Goal: Check status

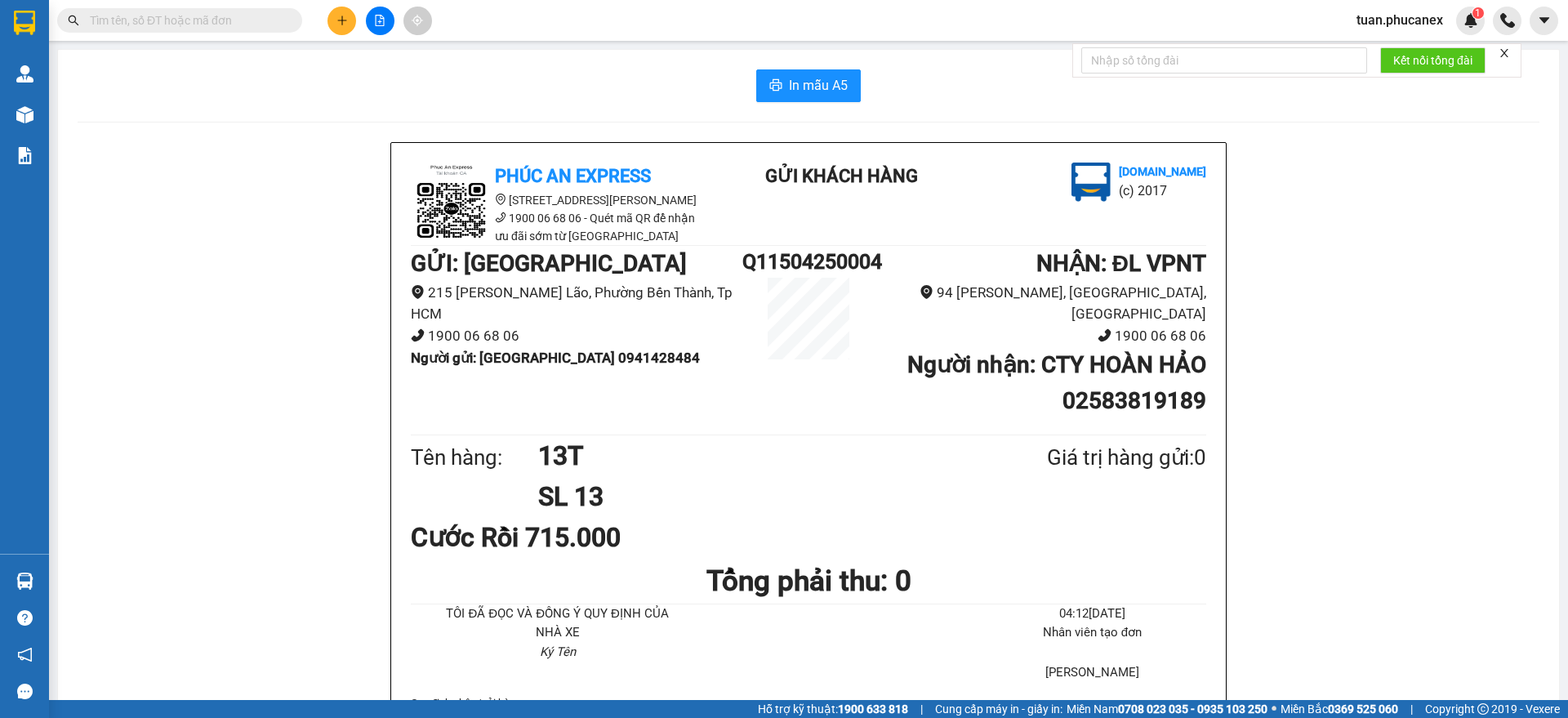
click at [377, 15] on icon "file-add" at bounding box center [380, 20] width 11 height 11
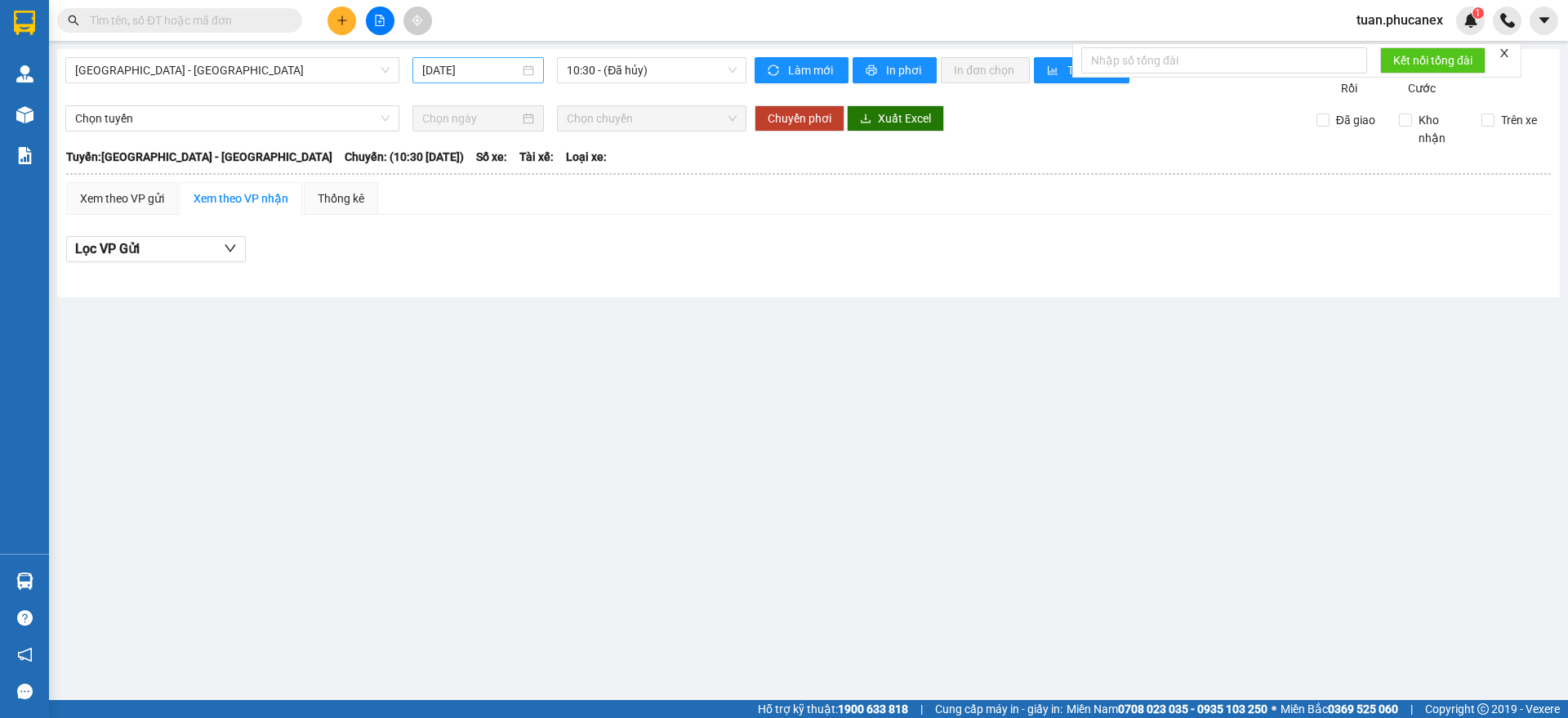
click at [481, 80] on div "[DATE]" at bounding box center [478, 70] width 131 height 26
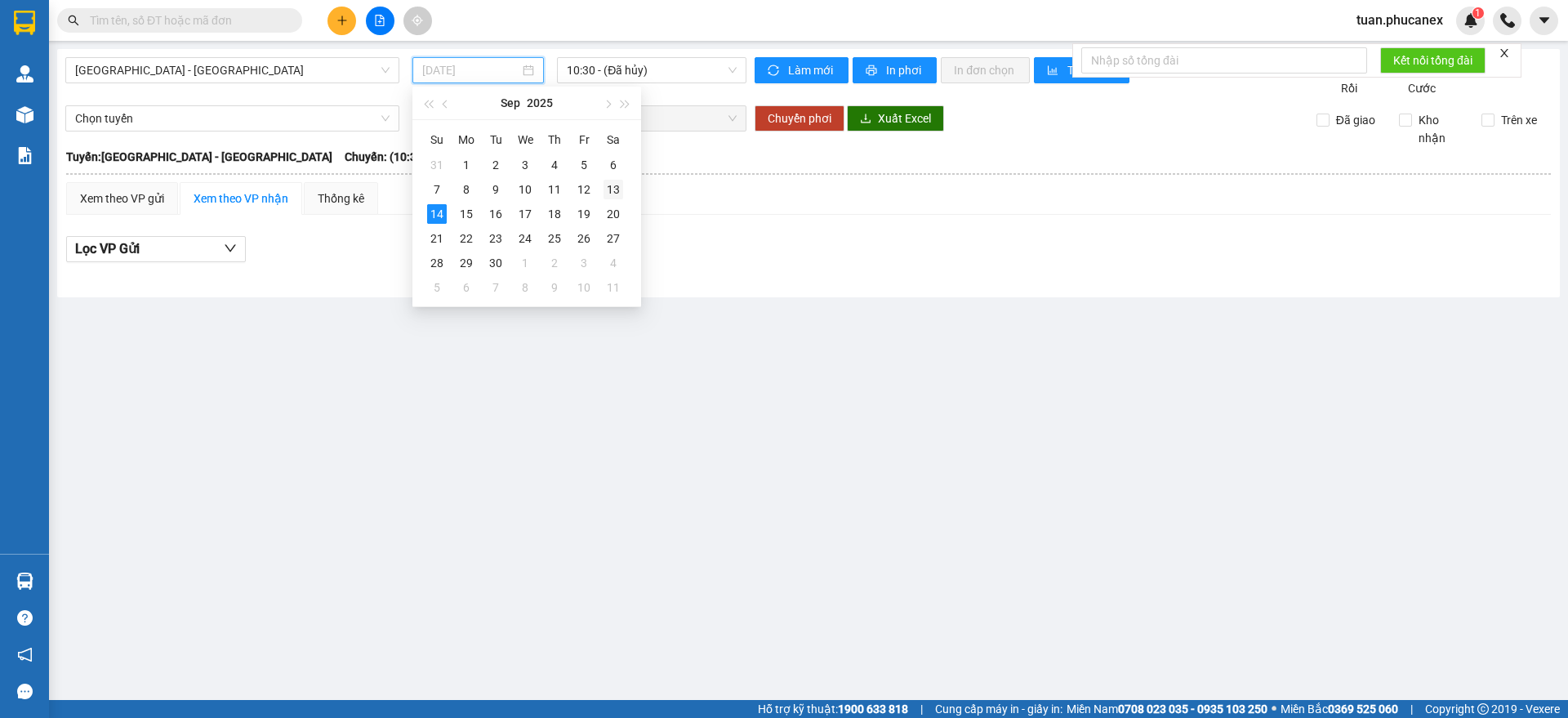
click at [615, 189] on div "13" at bounding box center [613, 189] width 19 height 19
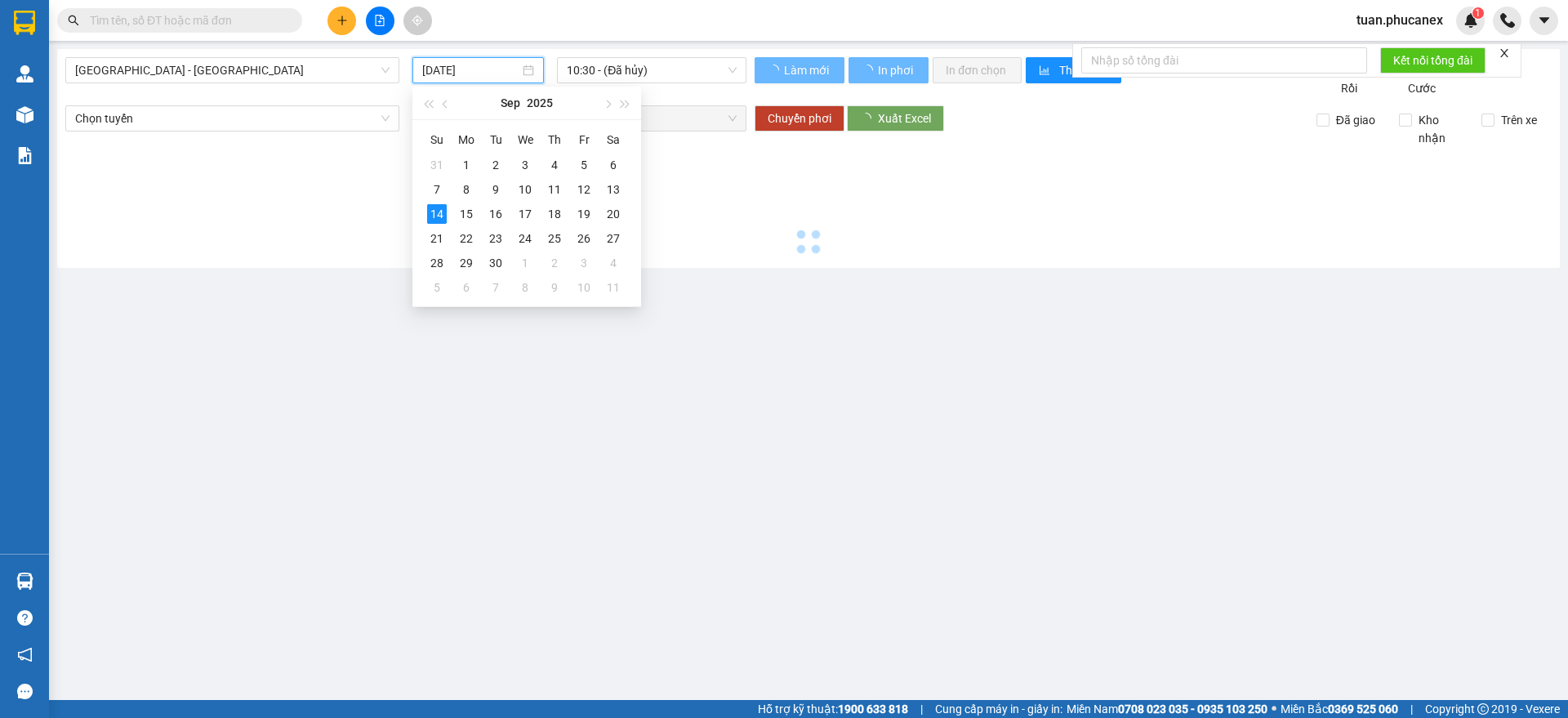
type input "[DATE]"
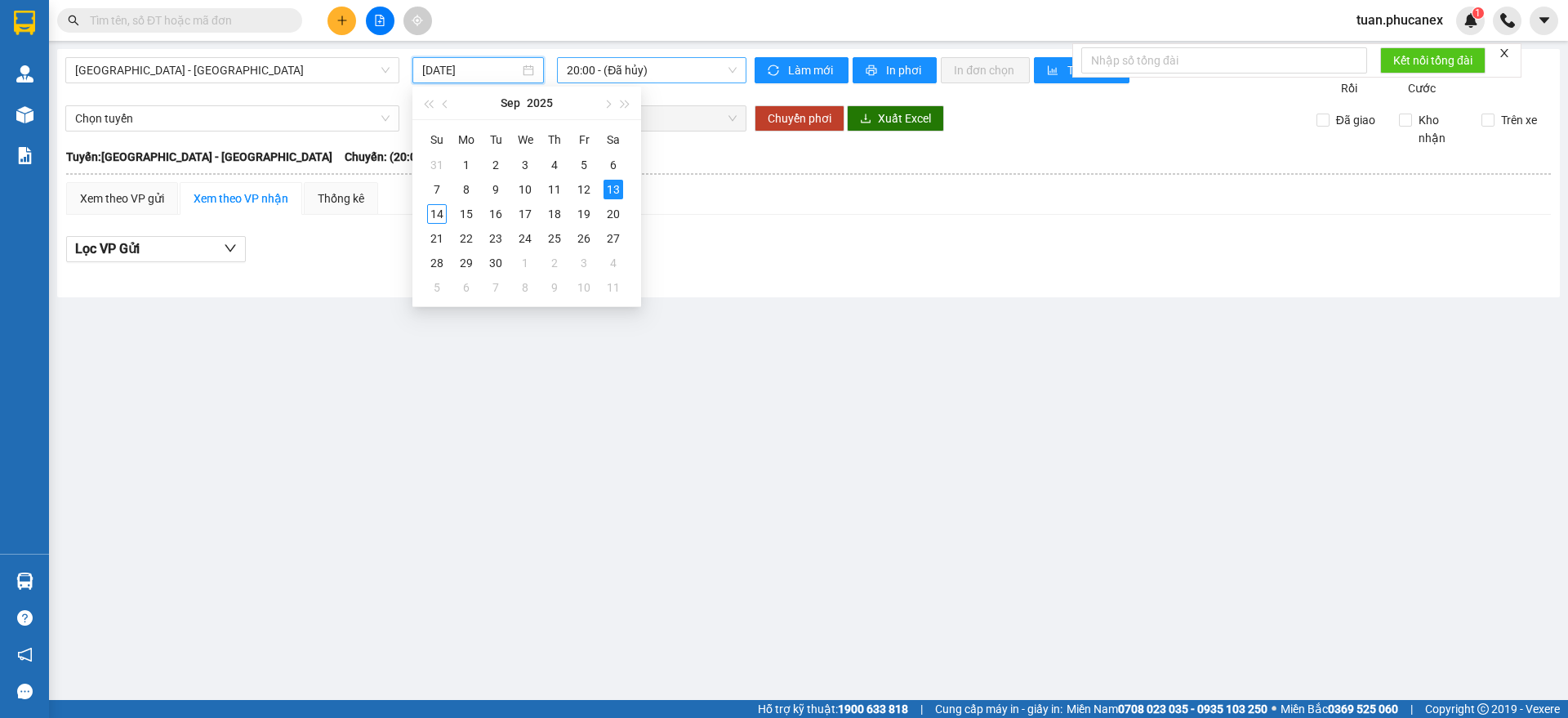
click at [694, 74] on span "20:00 - (Đã hủy)" at bounding box center [651, 70] width 170 height 25
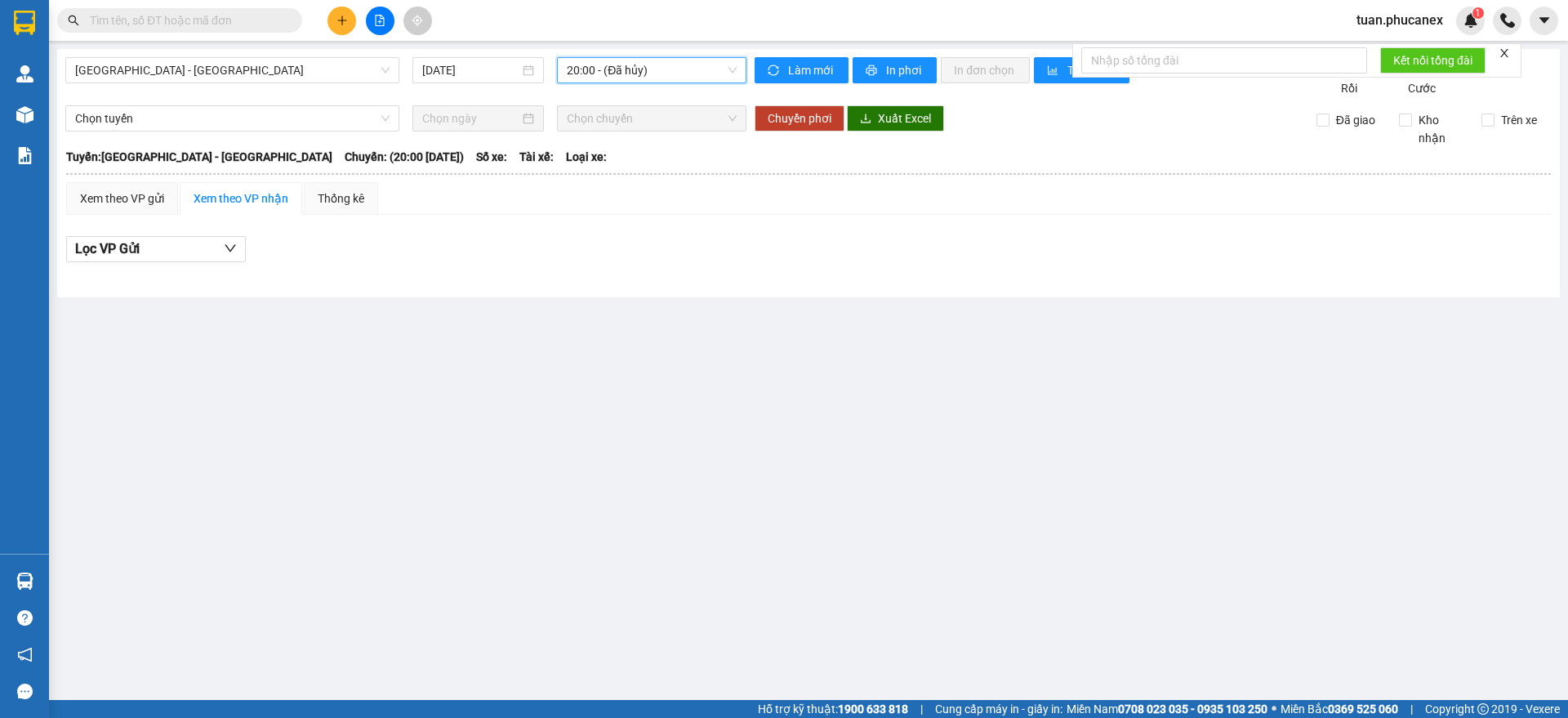
click at [658, 72] on span "20:00 - (Đã hủy)" at bounding box center [651, 70] width 170 height 25
click at [193, 62] on span "[GEOGRAPHIC_DATA] - [GEOGRAPHIC_DATA]" at bounding box center [232, 70] width 314 height 25
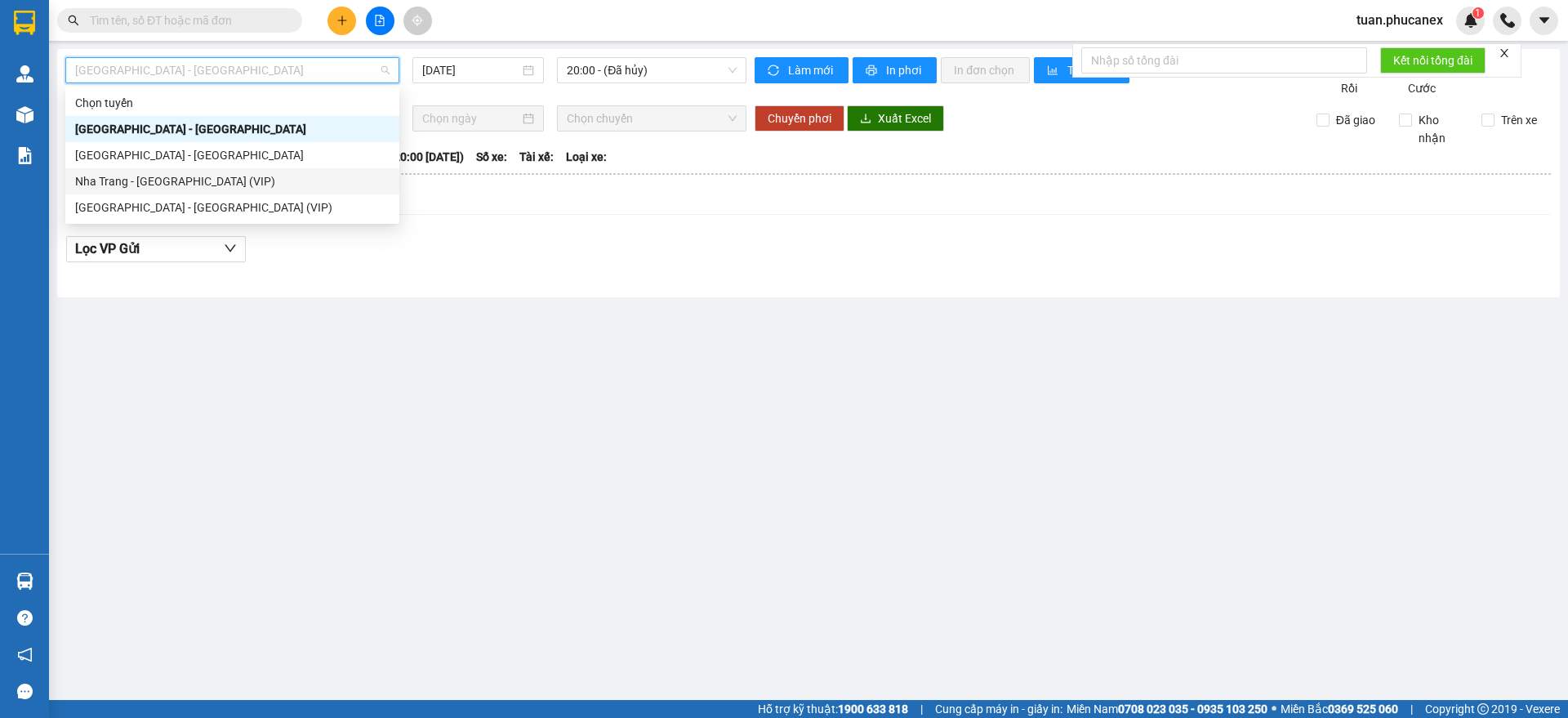
click at [197, 170] on div "Nha Trang - [GEOGRAPHIC_DATA] (VIP)" at bounding box center [232, 181] width 334 height 26
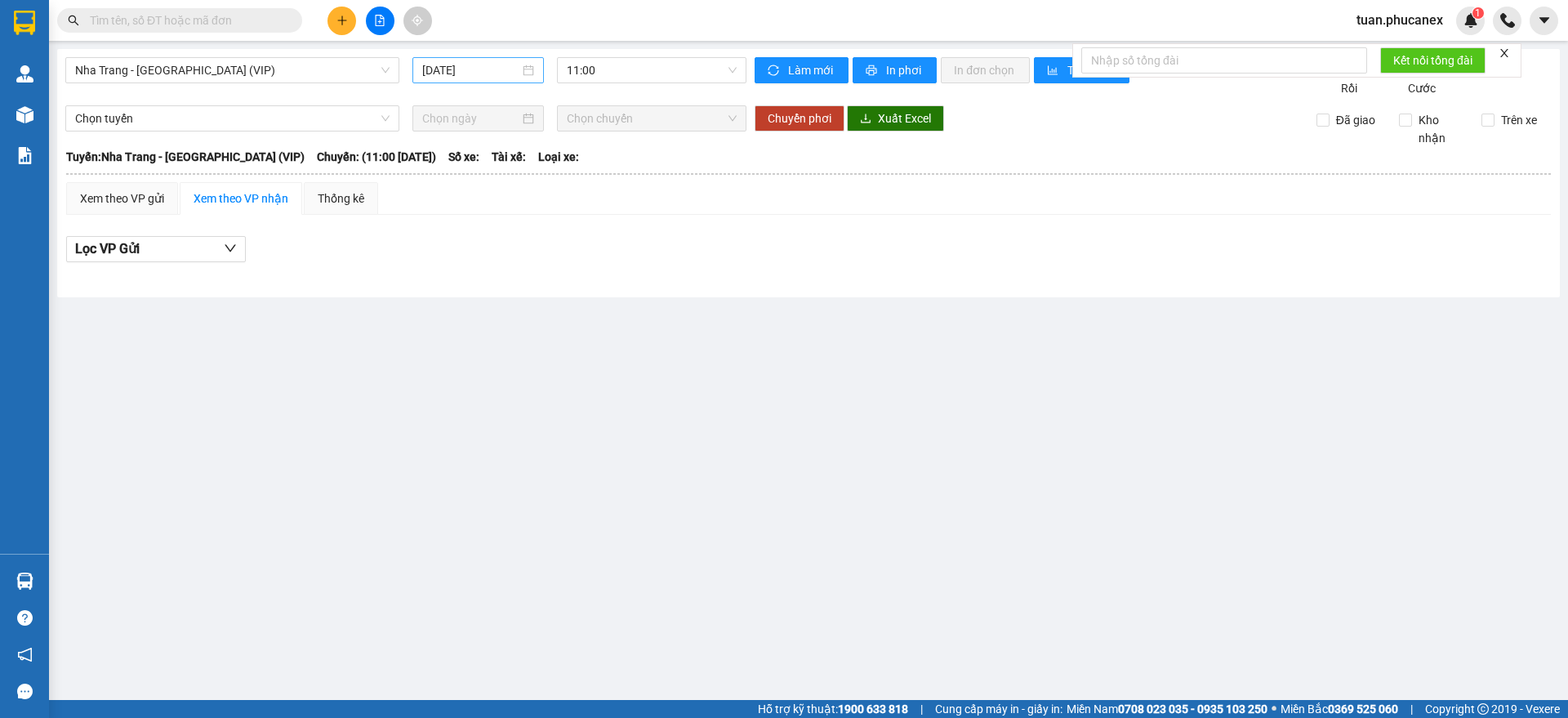
click at [469, 59] on div "[DATE]" at bounding box center [478, 70] width 131 height 26
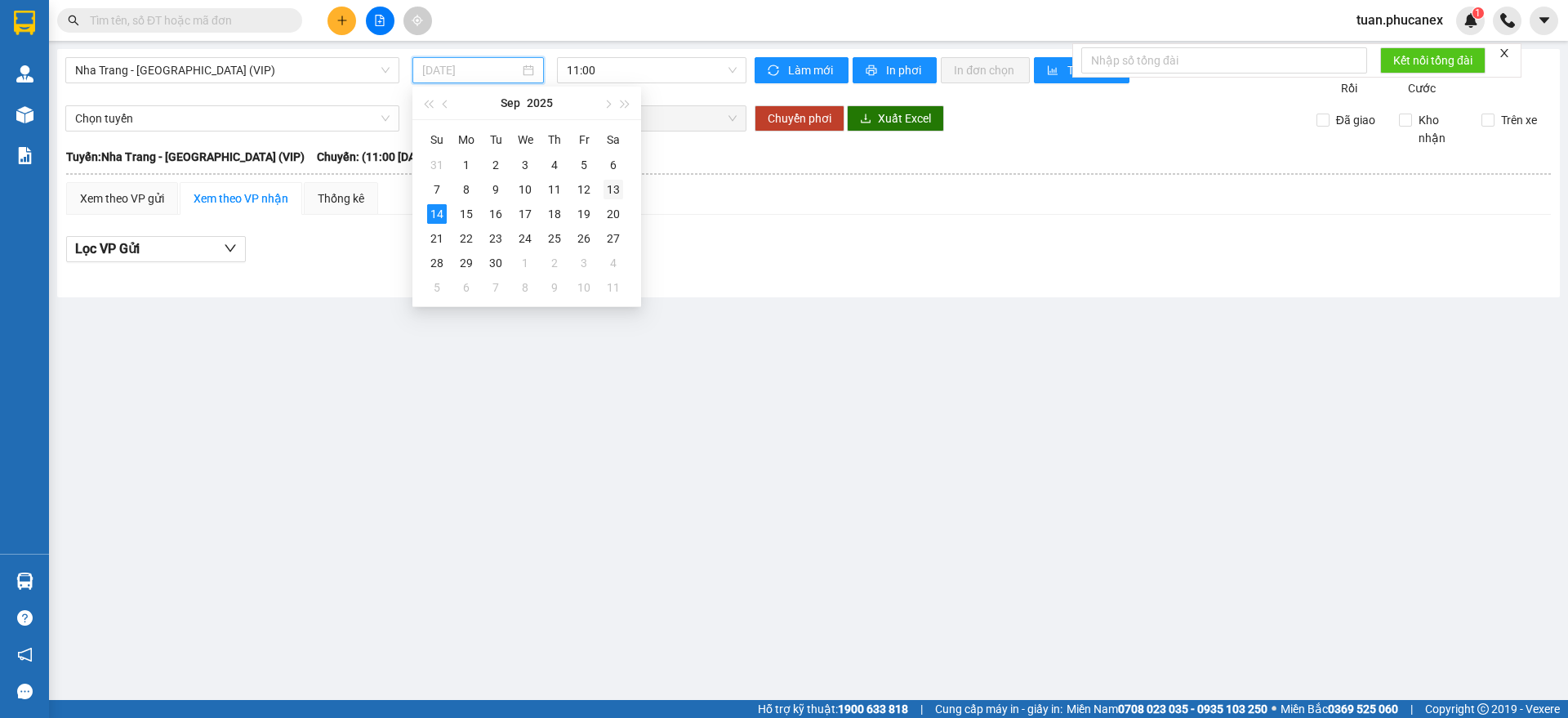
click at [615, 190] on div "13" at bounding box center [613, 189] width 19 height 19
type input "[DATE]"
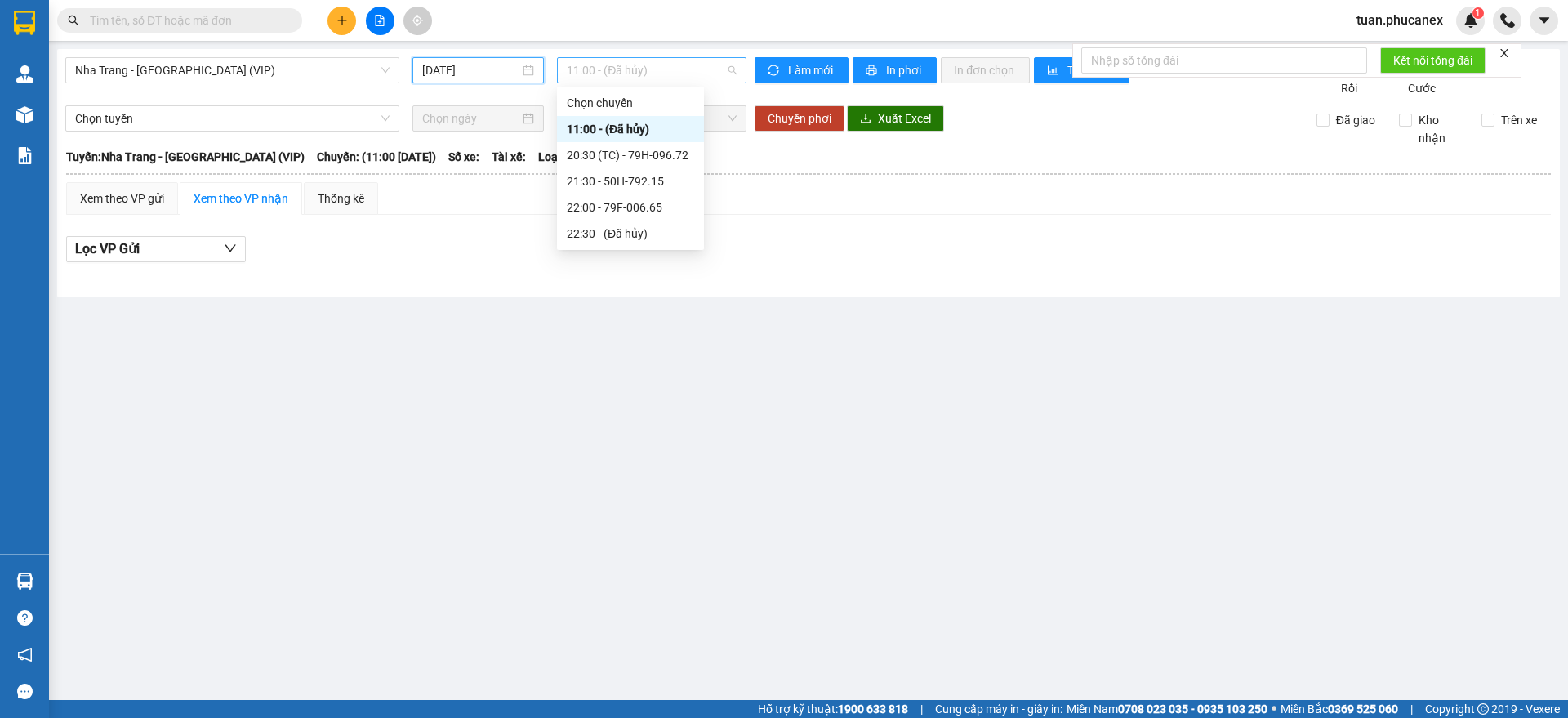
click at [707, 68] on span "11:00 - (Đã hủy)" at bounding box center [651, 70] width 170 height 25
click at [663, 150] on div "20:30 (TC) - 79H-096.72" at bounding box center [630, 154] width 128 height 18
